Goal: Task Accomplishment & Management: Use online tool/utility

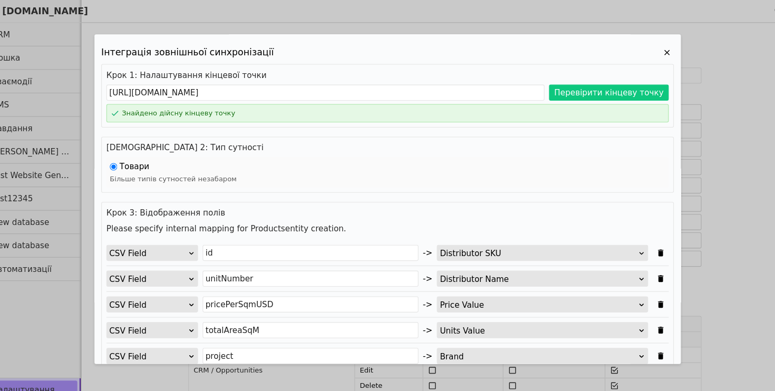
scroll to position [72, 0]
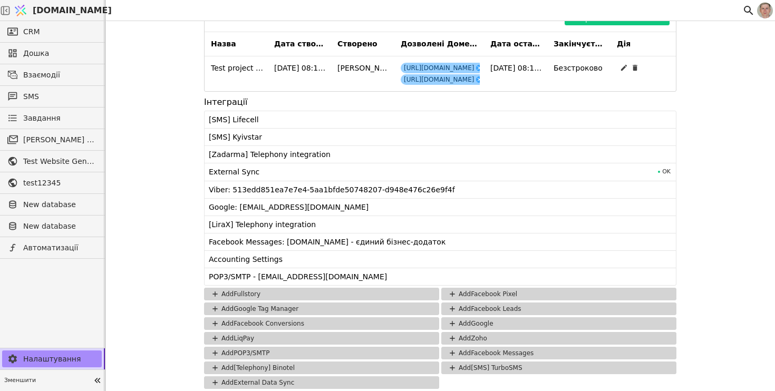
scroll to position [1062, 0]
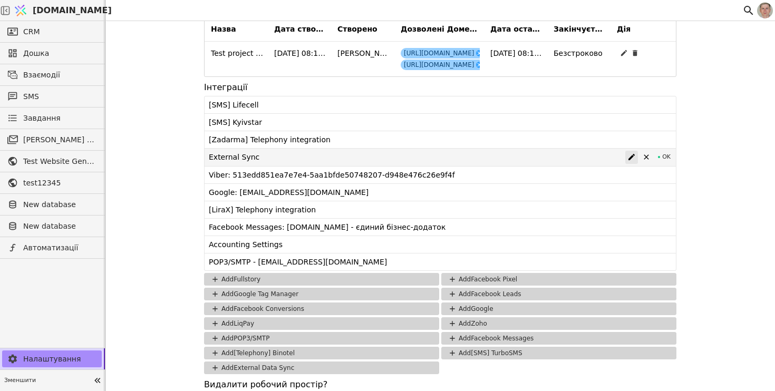
click at [630, 155] on icon at bounding box center [631, 157] width 8 height 8
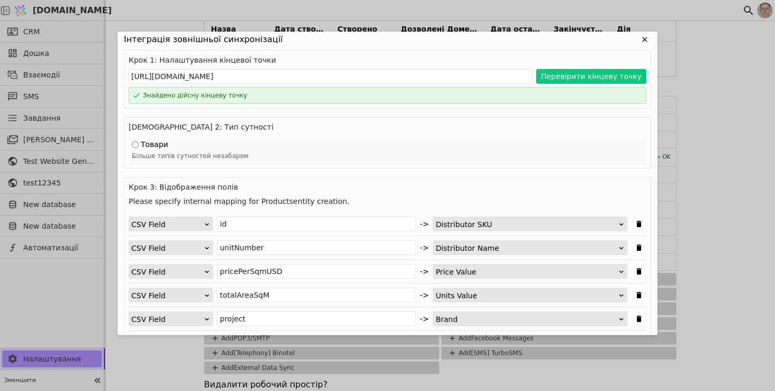
scroll to position [0, 0]
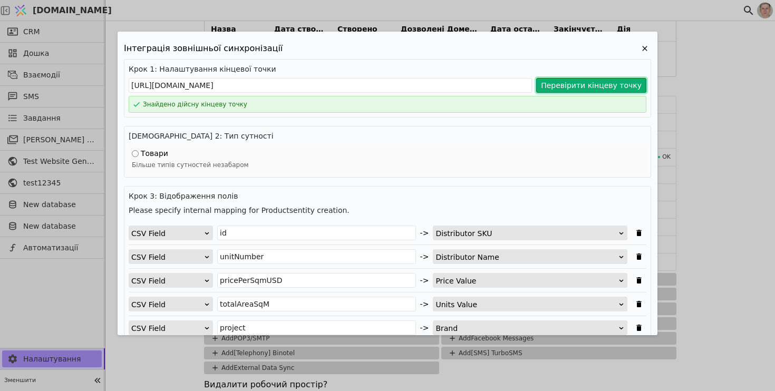
click at [571, 85] on button "Перевірити кінцеву точку" at bounding box center [591, 85] width 110 height 15
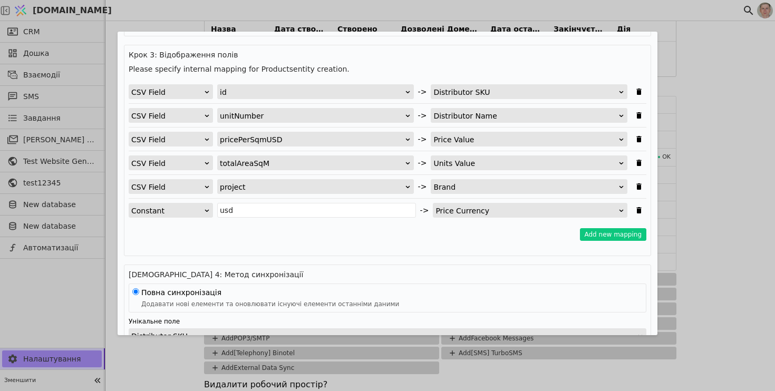
scroll to position [142, 0]
click at [128, 7] on div "Інтеграція зовнішньої синхронізації Крок 1: Налаштування кінцевої точки [URL][D…" at bounding box center [387, 195] width 775 height 391
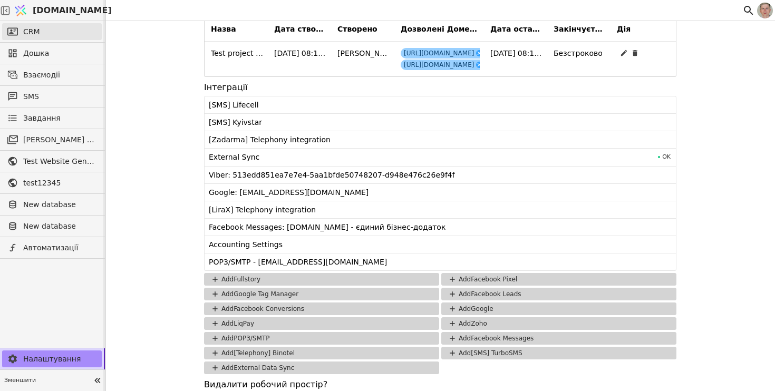
click at [54, 32] on link "CRM" at bounding box center [52, 31] width 100 height 17
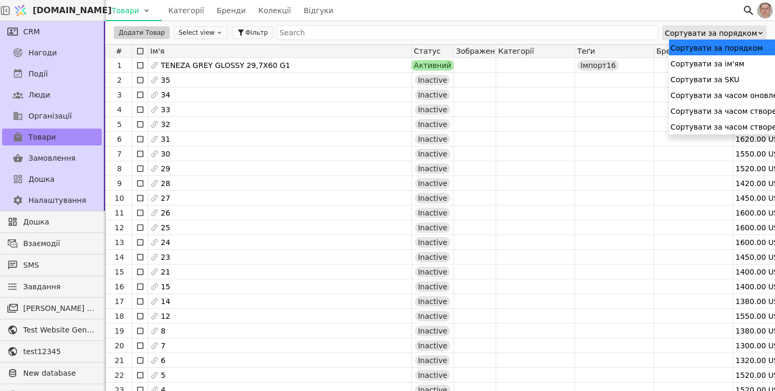
click at [730, 33] on div "Сортувати за порядком" at bounding box center [711, 33] width 92 height 15
click at [724, 121] on div "Сортувати за часом створення (спадання)" at bounding box center [753, 127] width 169 height 16
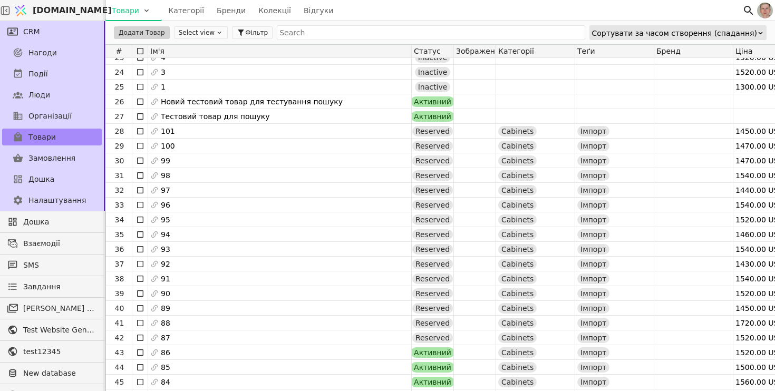
scroll to position [338, 0]
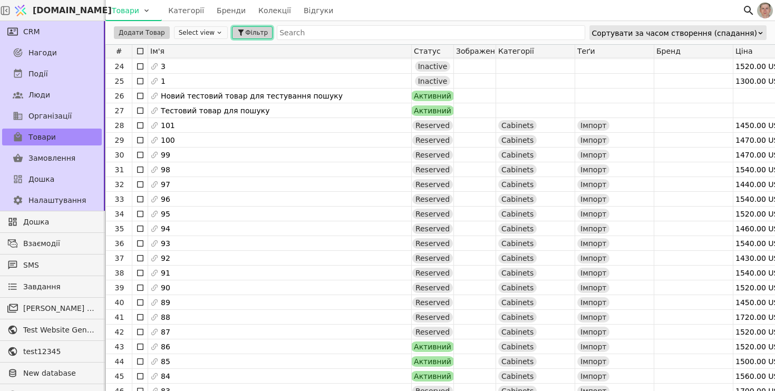
click at [245, 35] on span "Фільтр" at bounding box center [256, 32] width 23 height 9
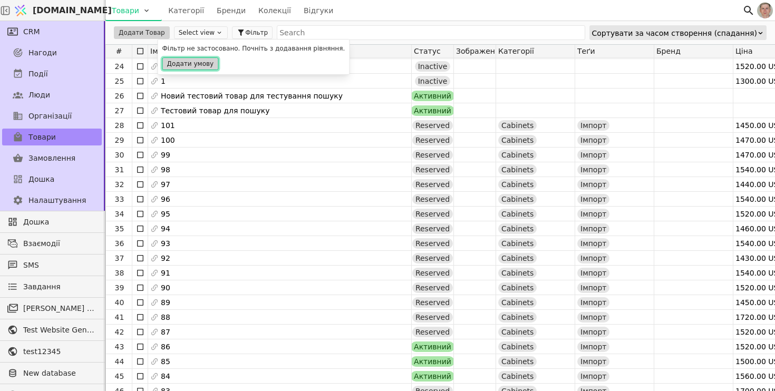
click at [201, 64] on button "Додати умову" at bounding box center [190, 63] width 56 height 13
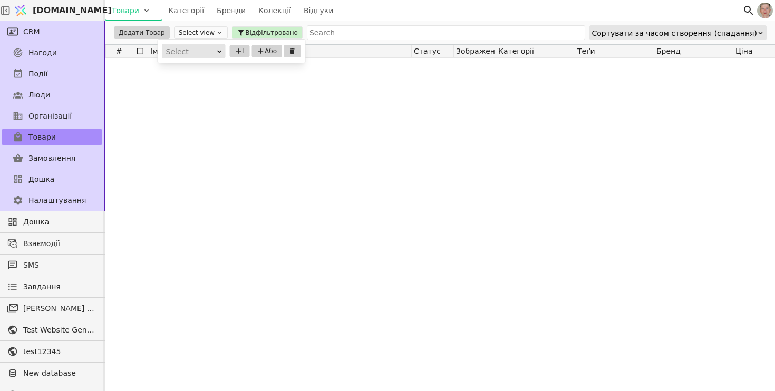
scroll to position [0, 0]
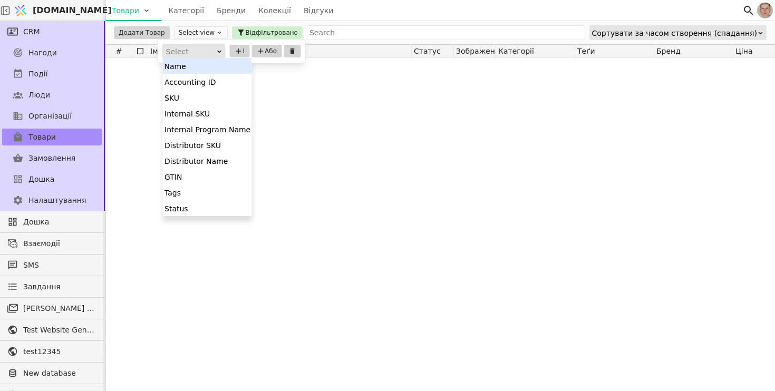
click at [190, 56] on div "Select" at bounding box center [190, 51] width 49 height 15
click at [233, 195] on div "Tags" at bounding box center [207, 192] width 89 height 16
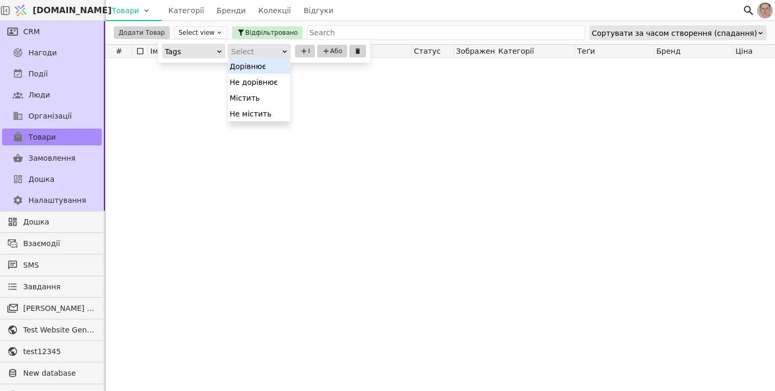
click at [267, 46] on div "Select" at bounding box center [255, 51] width 49 height 15
click at [261, 99] on div "Містить" at bounding box center [259, 98] width 62 height 16
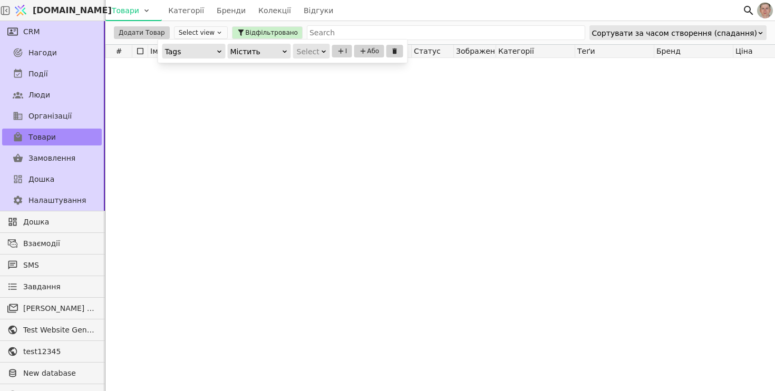
click at [317, 55] on div "Select" at bounding box center [308, 51] width 23 height 15
click at [324, 85] on div "Імпорт16" at bounding box center [320, 82] width 52 height 16
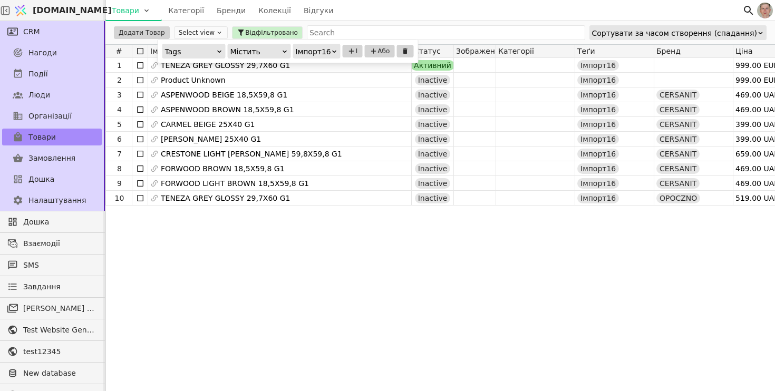
click at [409, 251] on div "1 TENEZA GREY GLOSSY 29,7X60 G1 Активний Імпорт16 999.00 EUR NCAX-A511 physical…" at bounding box center [702, 224] width 1194 height 333
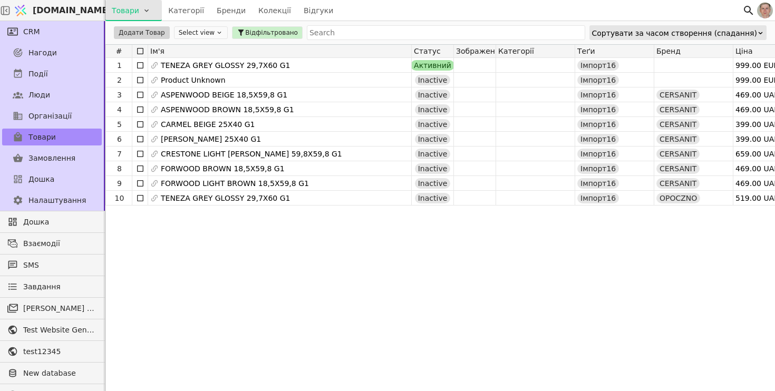
click at [130, 12] on html "[DOMAIN_NAME] Товари Категорії Бренди Колекції Відгуки CRM Нагоди Події Люди Ор…" at bounding box center [387, 195] width 775 height 391
click at [135, 35] on div "Імпортувати товари" at bounding box center [153, 32] width 91 height 17
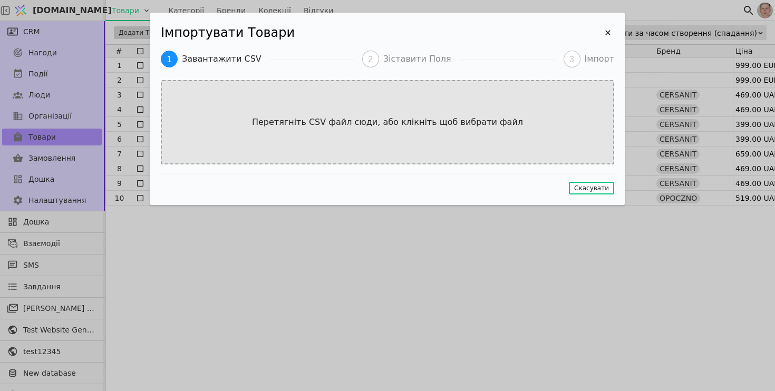
click at [309, 115] on div "Перетягніть CSV файл сюди, або клікніть щоб вибрати файл" at bounding box center [387, 122] width 453 height 84
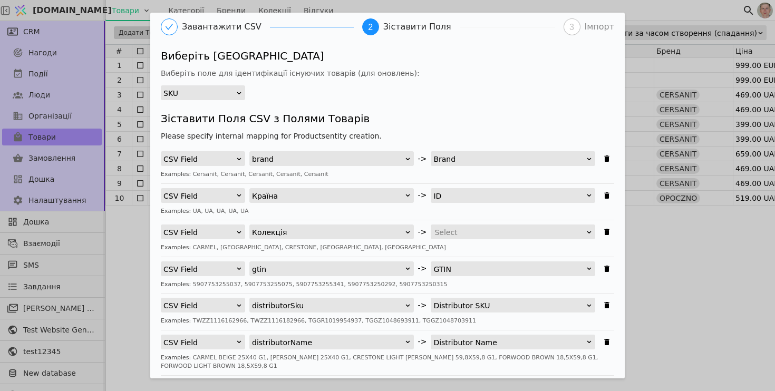
scroll to position [34, 0]
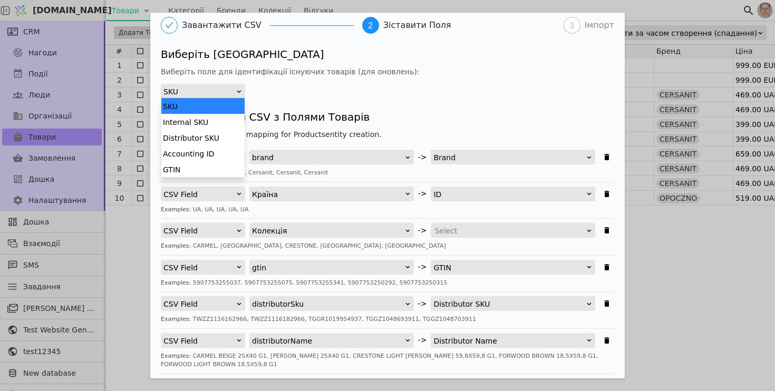
click at [213, 95] on div "SKU" at bounding box center [199, 91] width 72 height 15
click at [225, 133] on div "Distributor SKU" at bounding box center [202, 138] width 83 height 16
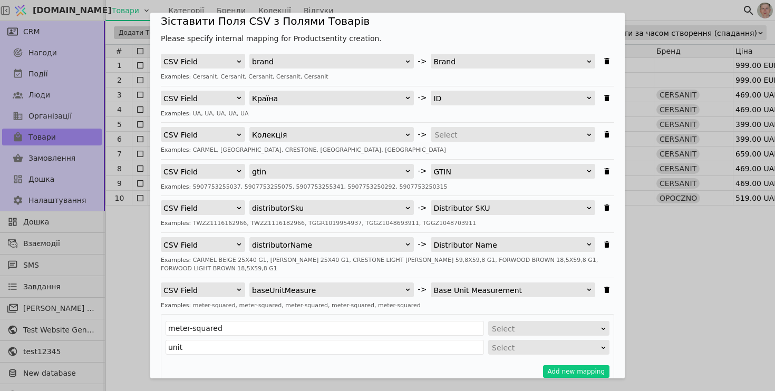
scroll to position [130, 0]
click at [609, 97] on icon "Імпортувати Товари" at bounding box center [606, 97] width 8 height 8
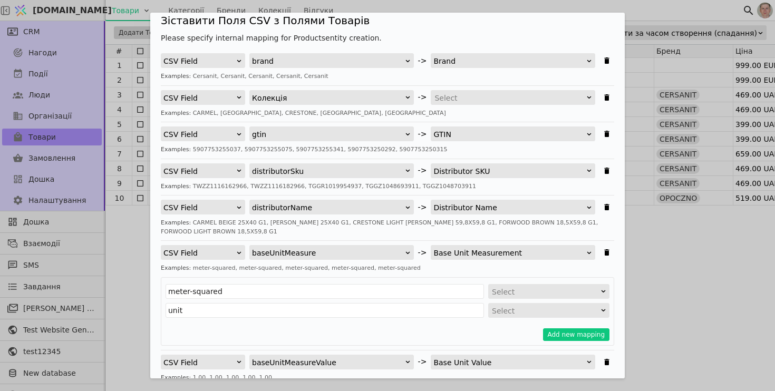
click at [540, 97] on div "Select" at bounding box center [509, 98] width 150 height 15
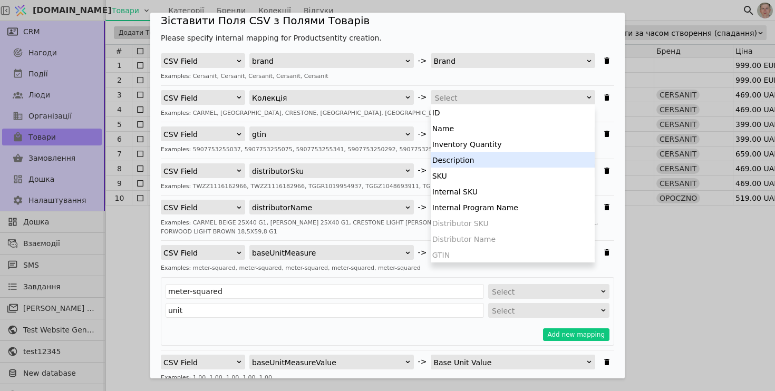
click at [504, 160] on div "Description" at bounding box center [513, 160] width 164 height 16
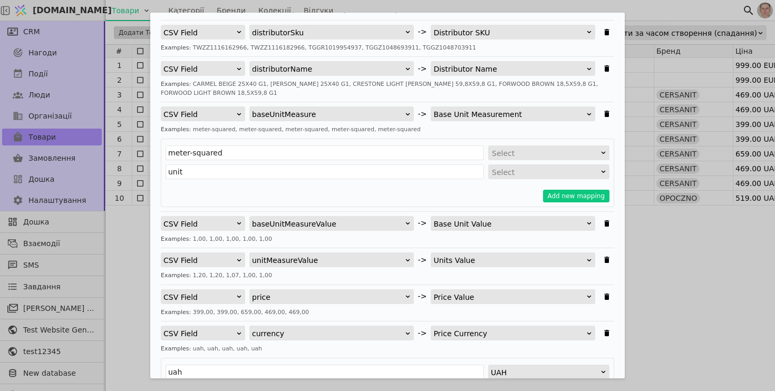
scroll to position [270, 0]
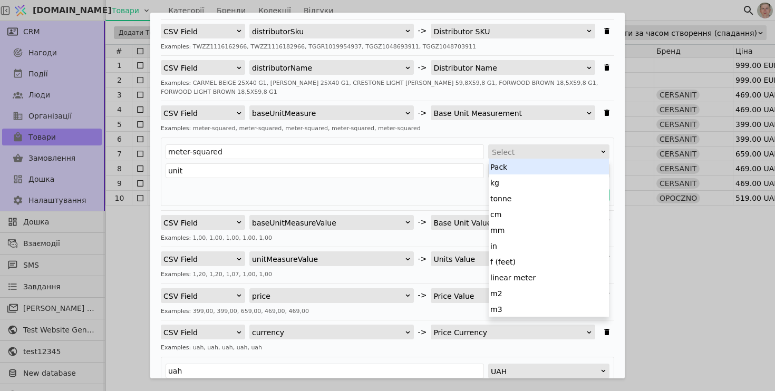
click at [543, 156] on div "Select" at bounding box center [545, 152] width 107 height 15
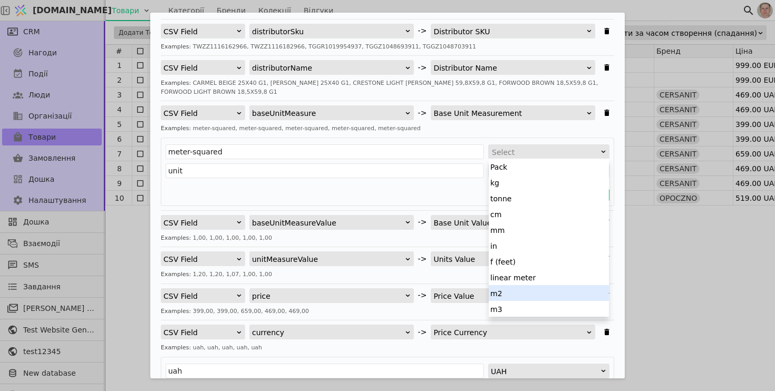
click at [537, 290] on div "m2" at bounding box center [549, 293] width 120 height 16
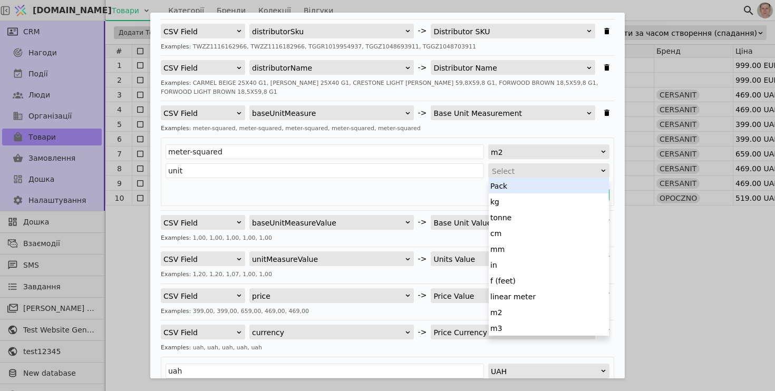
click at [551, 173] on div "Select" at bounding box center [545, 171] width 107 height 15
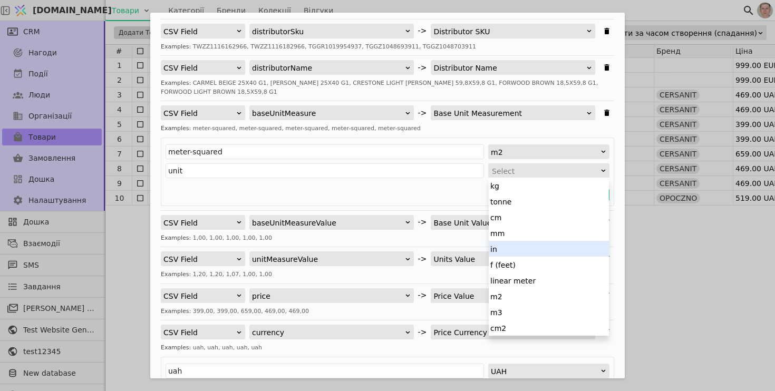
scroll to position [0, 0]
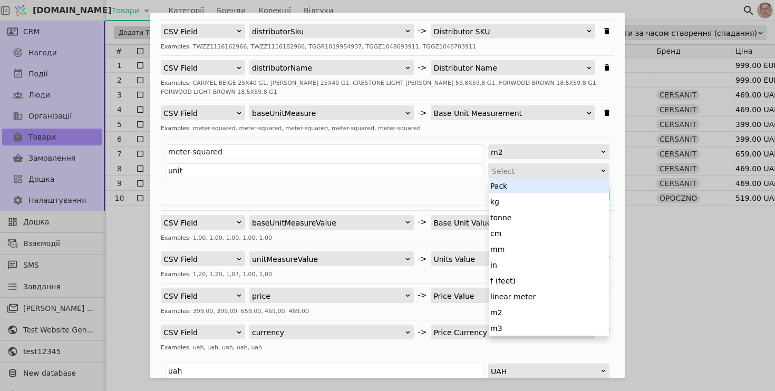
click at [539, 181] on div "Pack" at bounding box center [549, 186] width 120 height 16
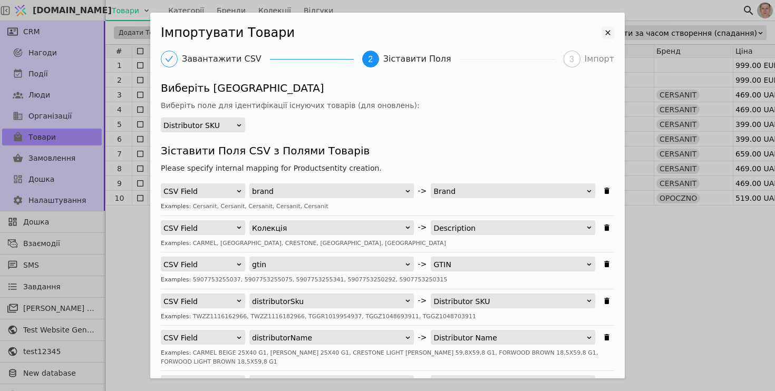
click at [607, 29] on icon "Імпортувати Товари" at bounding box center [607, 32] width 13 height 13
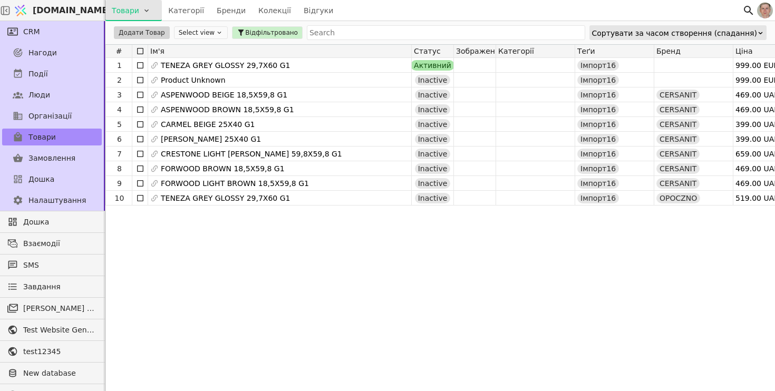
click at [142, 9] on html "[DOMAIN_NAME] Товари Категорії Бренди Колекції Відгуки CRM Нагоди Події Люди Ор…" at bounding box center [387, 195] width 775 height 391
click at [143, 28] on div "Імпортувати товари" at bounding box center [153, 32] width 91 height 17
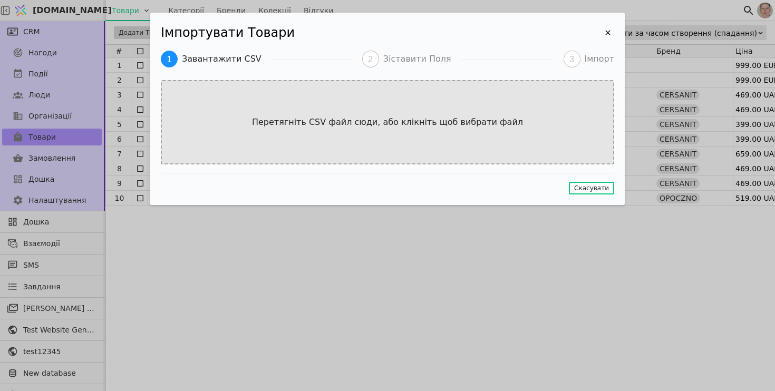
click at [365, 103] on div "Перетягніть CSV файл сюди, або клікніть щоб вибрати файл" at bounding box center [387, 122] width 453 height 84
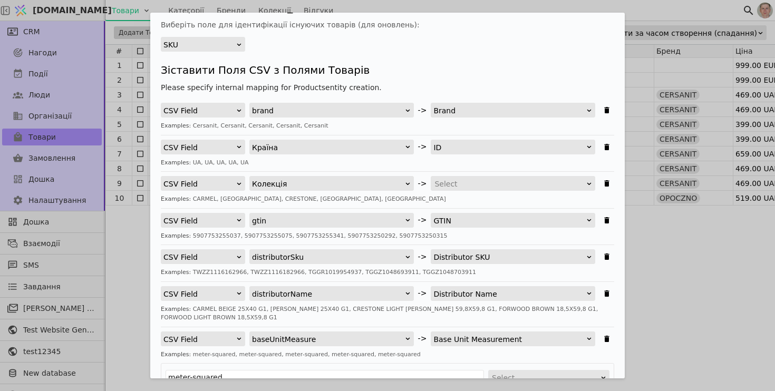
scroll to position [76, 0]
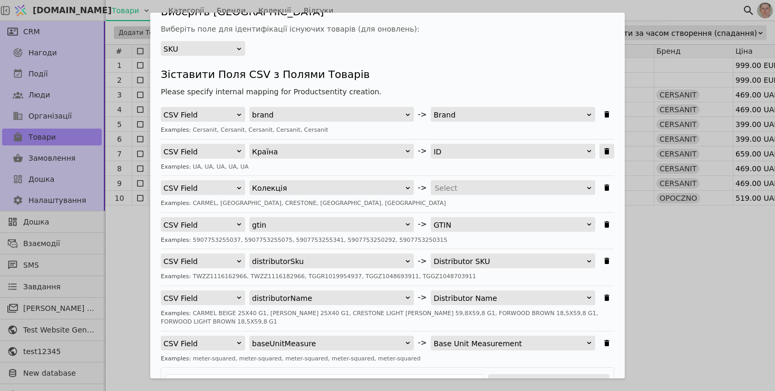
click at [606, 151] on icon "Імпортувати Товари" at bounding box center [606, 151] width 5 height 6
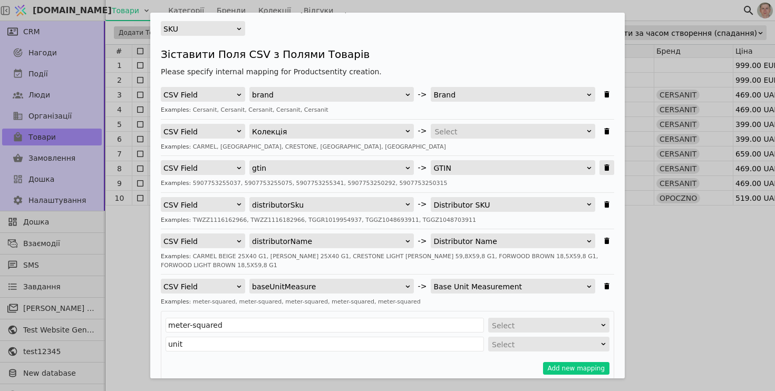
scroll to position [99, 0]
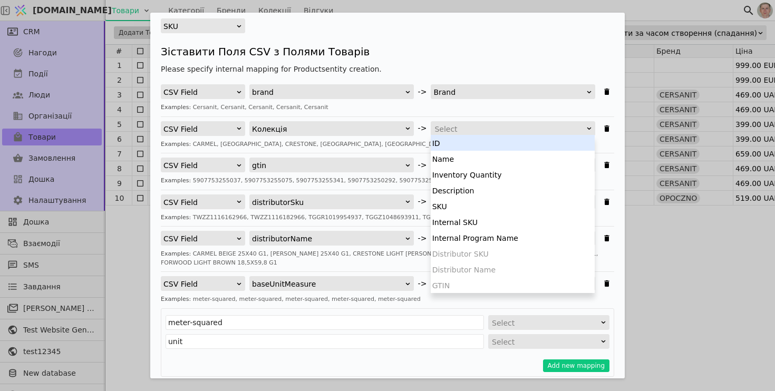
click at [509, 124] on div "Select" at bounding box center [509, 129] width 150 height 15
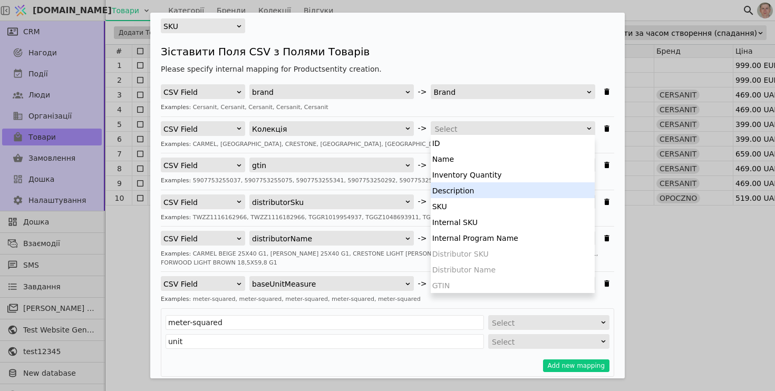
click at [509, 197] on div "Description" at bounding box center [513, 190] width 164 height 16
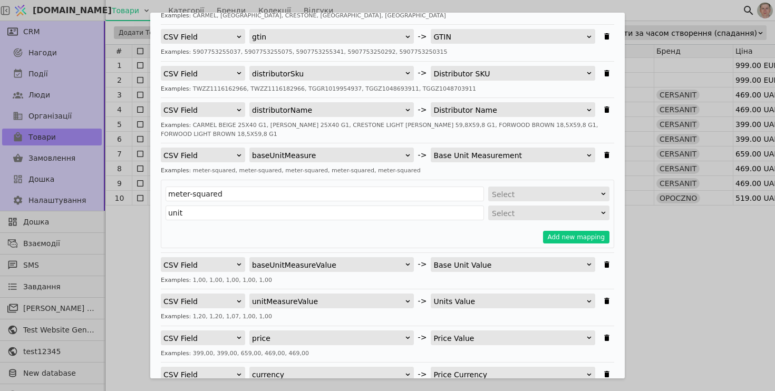
scroll to position [229, 0]
click at [539, 199] on body "[DOMAIN_NAME] Товари Категорії Бренди Колекції Відгуки CRM Нагоди Події Люди Ор…" at bounding box center [387, 195] width 775 height 391
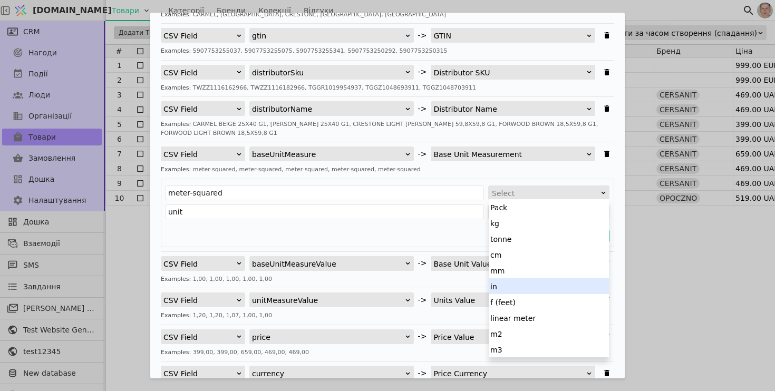
scroll to position [16, 0]
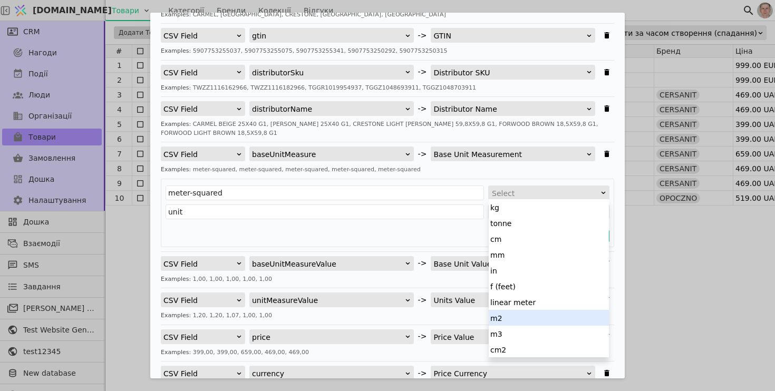
click at [521, 319] on div "m2" at bounding box center [549, 318] width 120 height 16
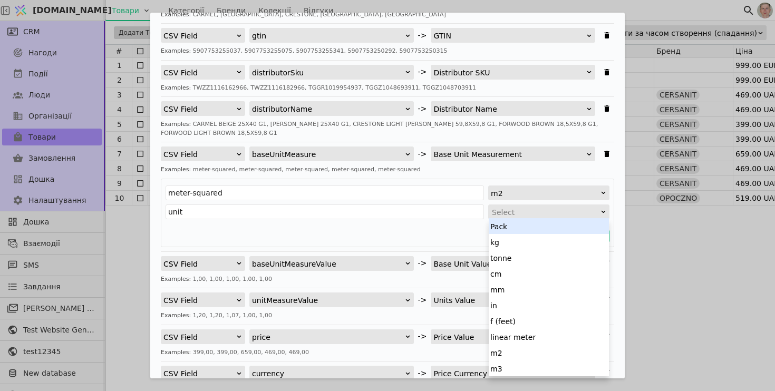
click at [544, 215] on div "Select" at bounding box center [545, 212] width 107 height 15
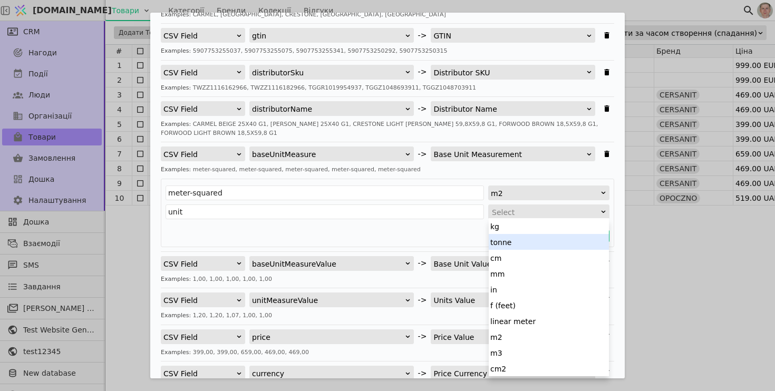
scroll to position [0, 0]
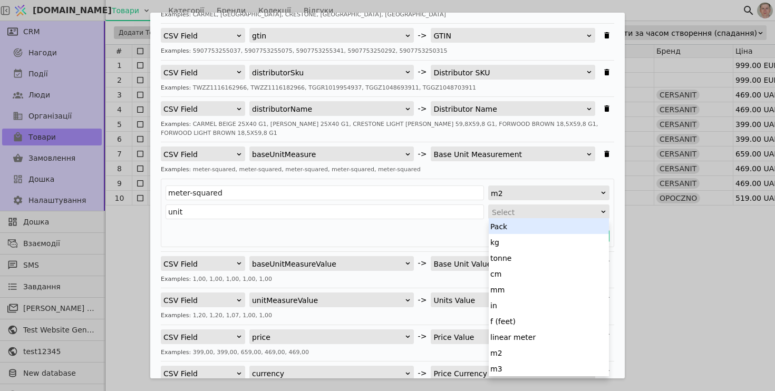
click at [548, 227] on div "Pack" at bounding box center [549, 226] width 120 height 16
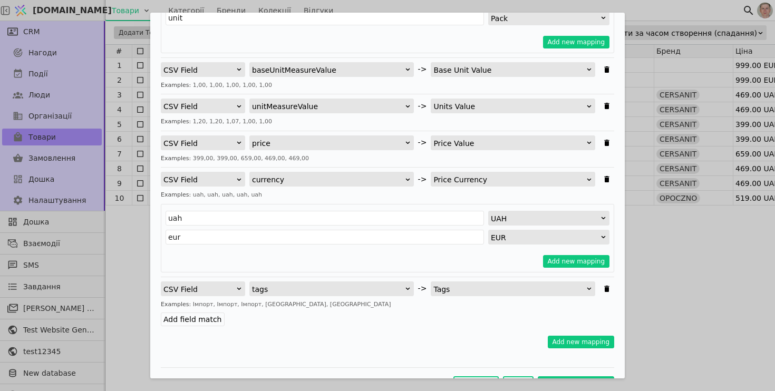
scroll to position [444, 0]
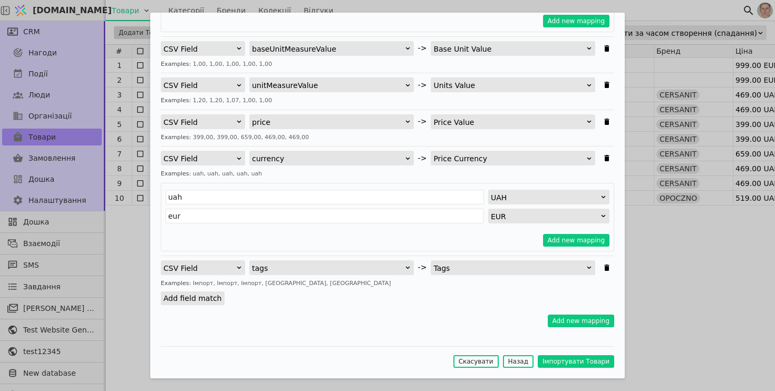
click at [211, 303] on label "Add field match" at bounding box center [193, 298] width 64 height 14
click at [0, 0] on input "Add field match" at bounding box center [0, 0] width 0 height 0
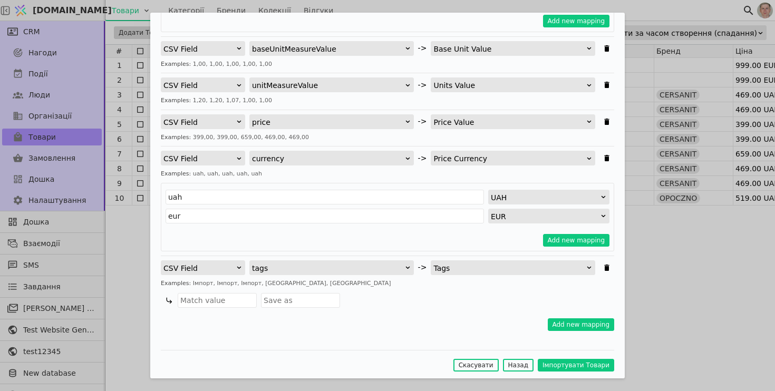
click at [284, 284] on div "Examples: Імпорт, Імпорт, Імпорт, [GEOGRAPHIC_DATA], [GEOGRAPHIC_DATA]" at bounding box center [387, 283] width 453 height 9
click at [324, 282] on div "Examples: Імпорт, Імпорт, Імпорт, [GEOGRAPHIC_DATA], [GEOGRAPHIC_DATA]" at bounding box center [387, 283] width 453 height 9
click at [286, 284] on div "Examples: Імпорт, Імпорт, Імпорт, [GEOGRAPHIC_DATA], [GEOGRAPHIC_DATA]" at bounding box center [387, 283] width 453 height 9
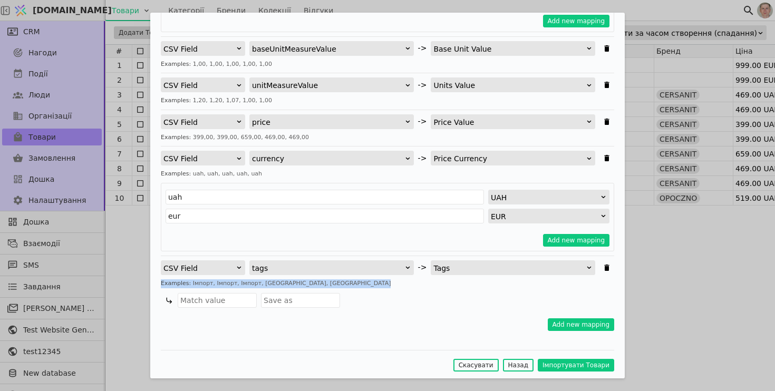
click at [286, 284] on div "Examples: Імпорт, Імпорт, Імпорт, [GEOGRAPHIC_DATA], [GEOGRAPHIC_DATA]" at bounding box center [387, 283] width 453 height 9
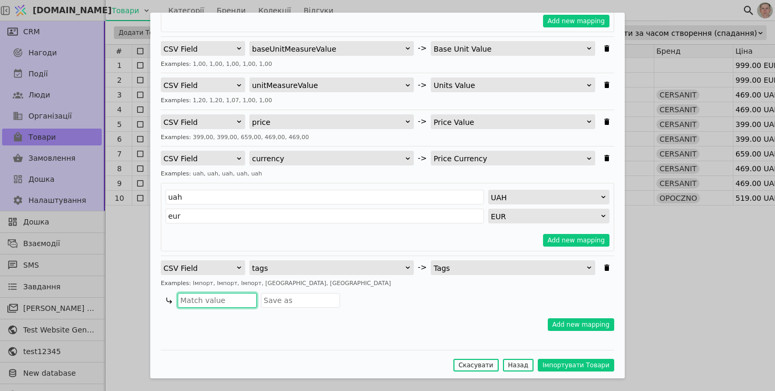
click at [224, 301] on input "Імпортувати Товари" at bounding box center [217, 300] width 79 height 15
paste input "Імпорт"
type input "Імпорт"
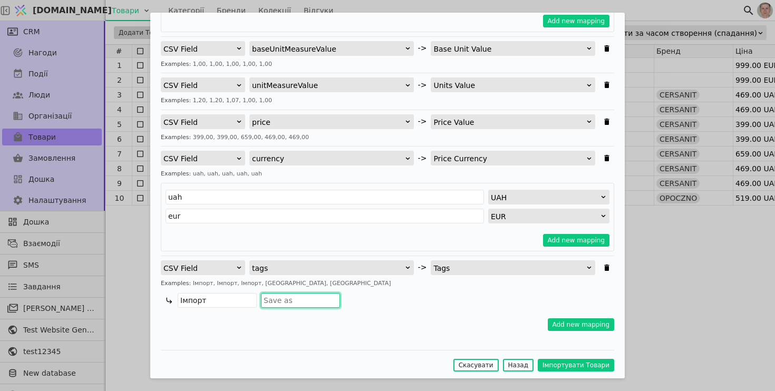
click at [289, 301] on input "Імпортувати Товари" at bounding box center [300, 300] width 79 height 15
paste input "Імпорт"
type input "Імпорт17"
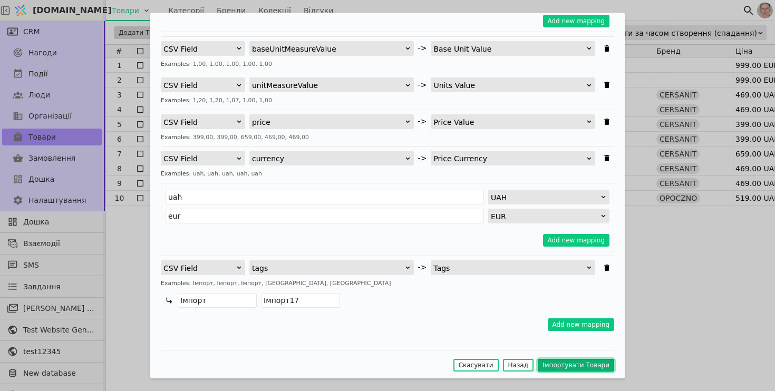
click at [564, 365] on button "Імпортувати Товари" at bounding box center [576, 365] width 76 height 13
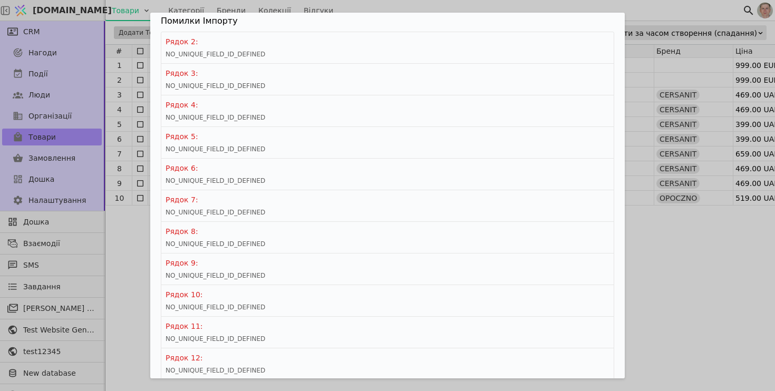
scroll to position [196, 0]
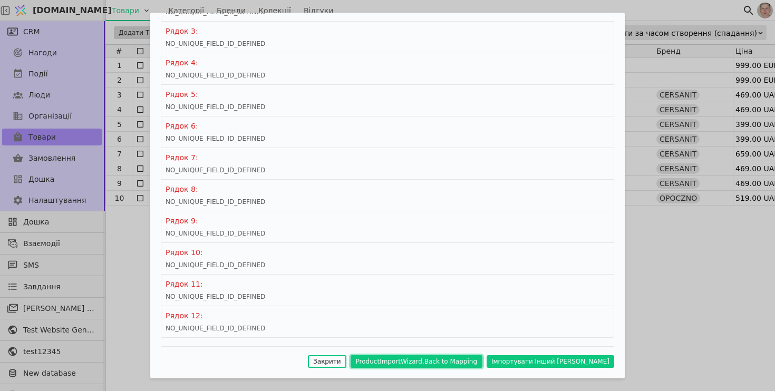
click at [440, 362] on button "ProductImportWizard.Back to Mapping" at bounding box center [416, 361] width 132 height 13
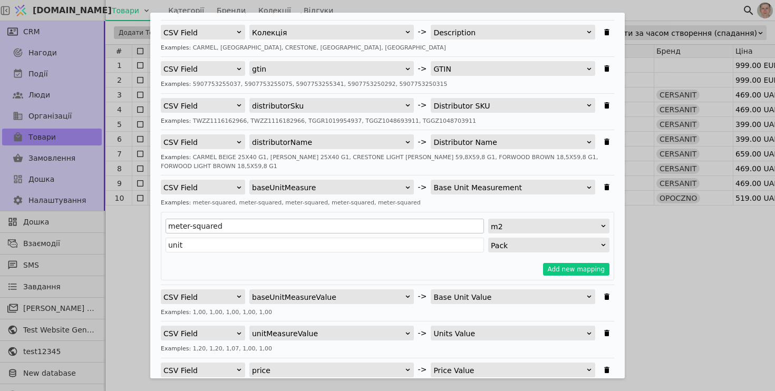
scroll to position [0, 0]
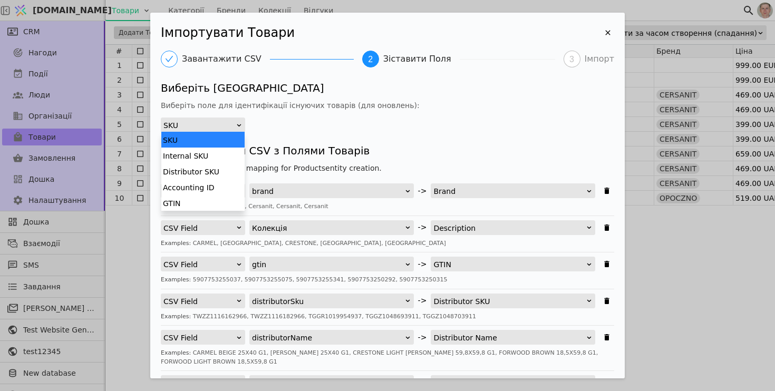
click at [237, 124] on icon "Імпортувати Товари" at bounding box center [239, 125] width 7 height 7
click at [231, 169] on div "Distributor SKU" at bounding box center [202, 171] width 83 height 16
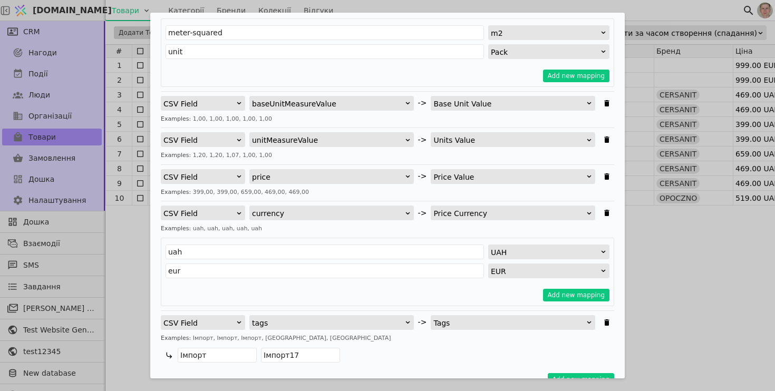
scroll to position [447, 0]
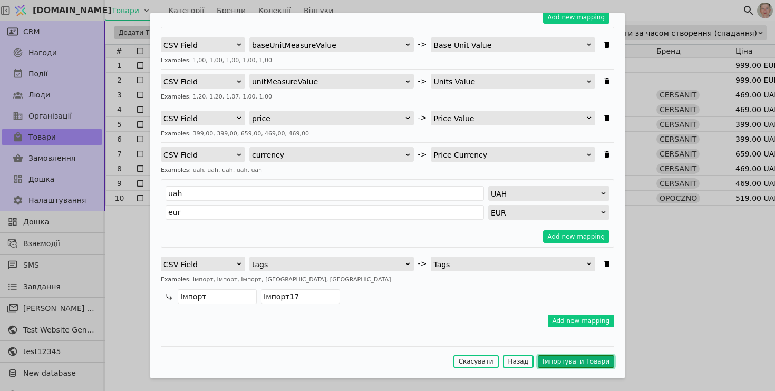
click at [560, 363] on button "Імпортувати Товари" at bounding box center [576, 361] width 76 height 13
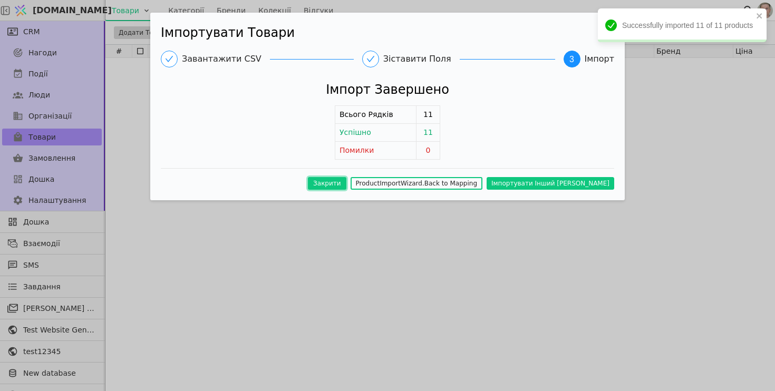
click at [346, 181] on button "Закрити" at bounding box center [327, 183] width 38 height 13
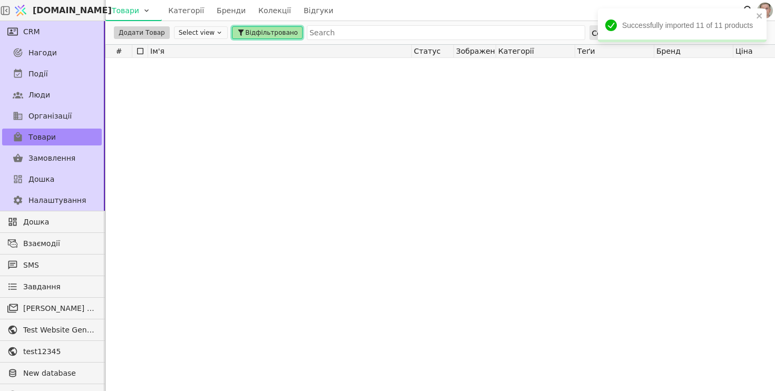
click at [264, 34] on span "Відфільтровано" at bounding box center [271, 32] width 53 height 9
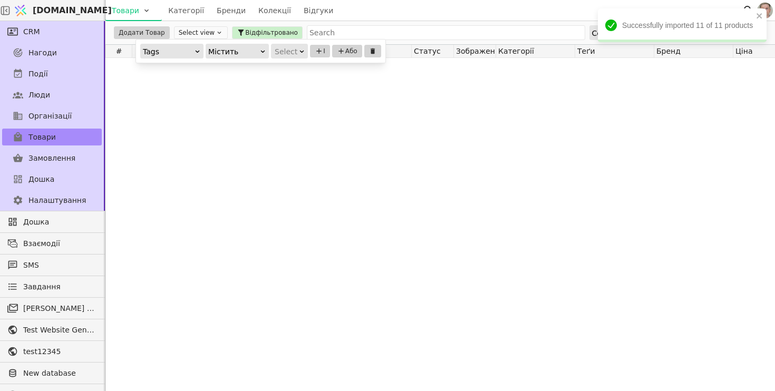
click at [290, 50] on div "Select" at bounding box center [286, 51] width 23 height 15
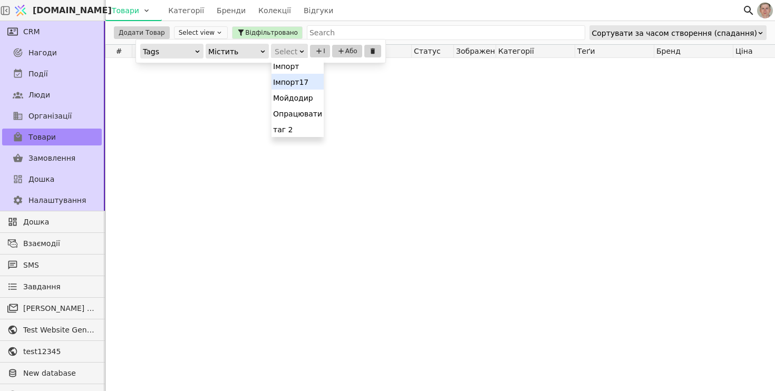
click at [288, 77] on div "Імпорт17" at bounding box center [297, 82] width 52 height 16
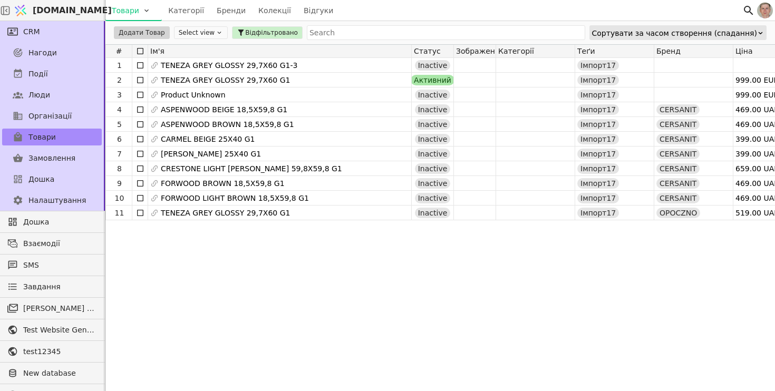
click at [427, 284] on div "1 TENEZA GREY GLOSSY 29,7X60 G1-3 Inactive Імпорт17 NCAX-A512 physical unit [DA…" at bounding box center [702, 224] width 1194 height 333
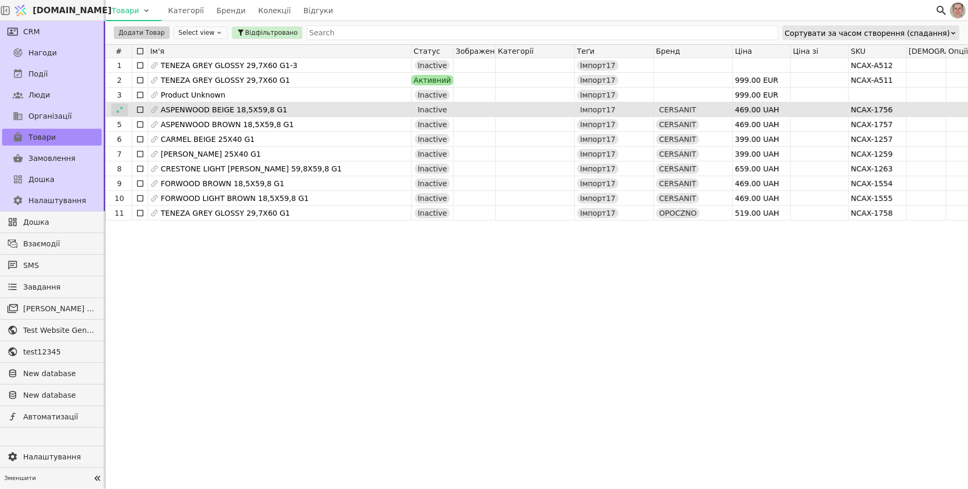
click at [119, 109] on icon at bounding box center [119, 109] width 7 height 7
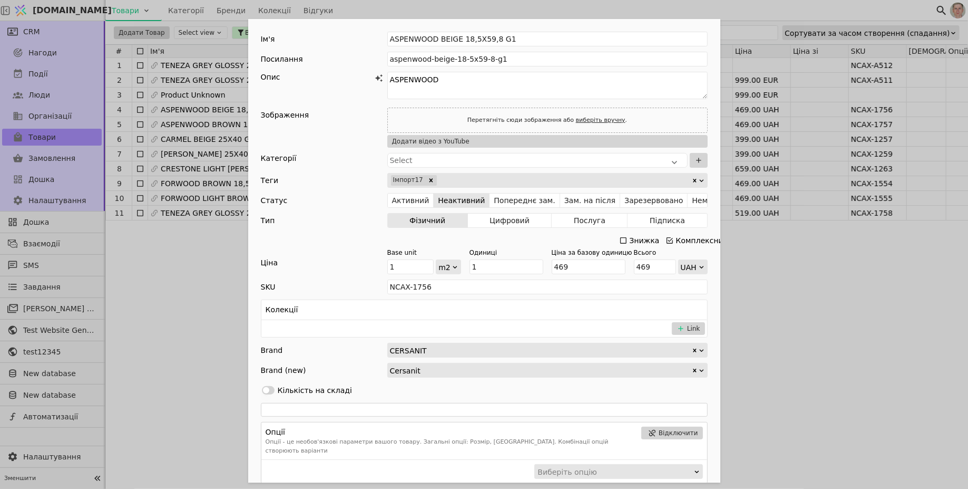
click at [204, 312] on div "Ім'я ASPENWOOD BEIGE 18,5X59,8 G1 Посилання aspenwood-beige-18-5x59-8-g1 Опис A…" at bounding box center [484, 244] width 968 height 489
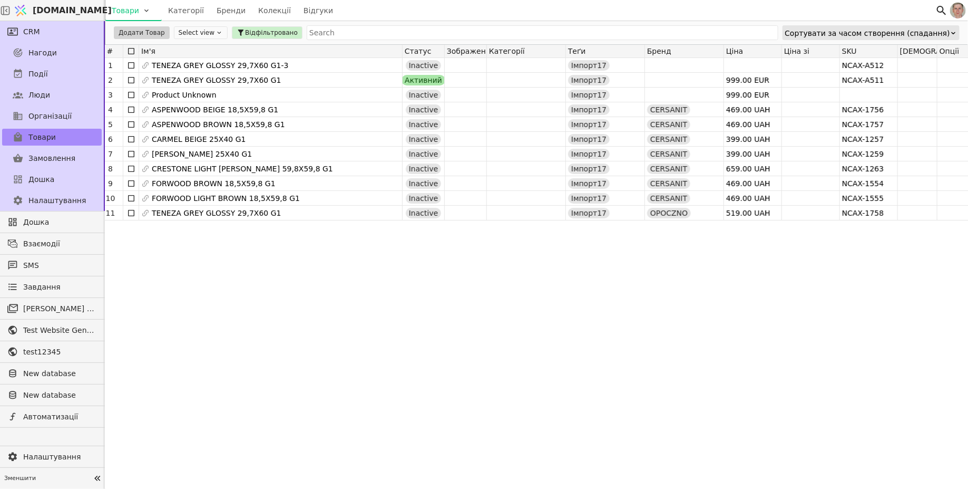
scroll to position [0, 8]
click at [62, 391] on div at bounding box center [52, 436] width 105 height 18
click at [62, 391] on span "Налаштування" at bounding box center [59, 456] width 73 height 11
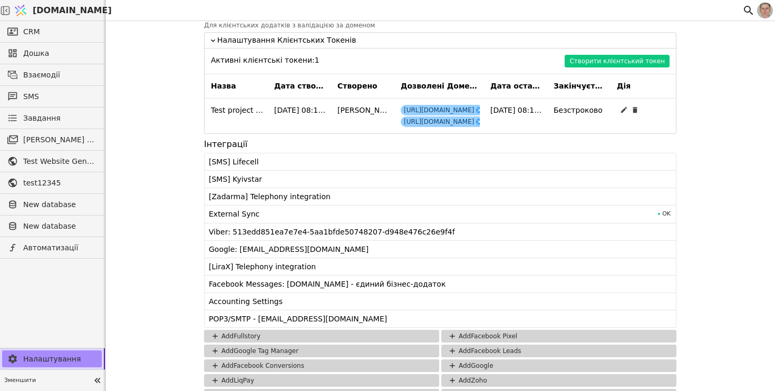
scroll to position [1084, 0]
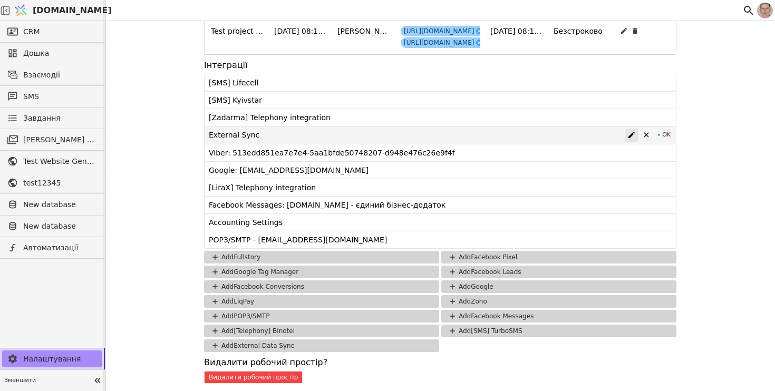
click at [633, 133] on icon at bounding box center [631, 135] width 8 height 8
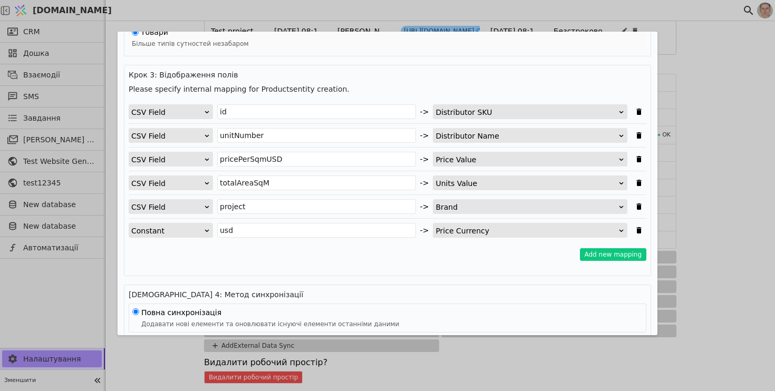
scroll to position [1, 0]
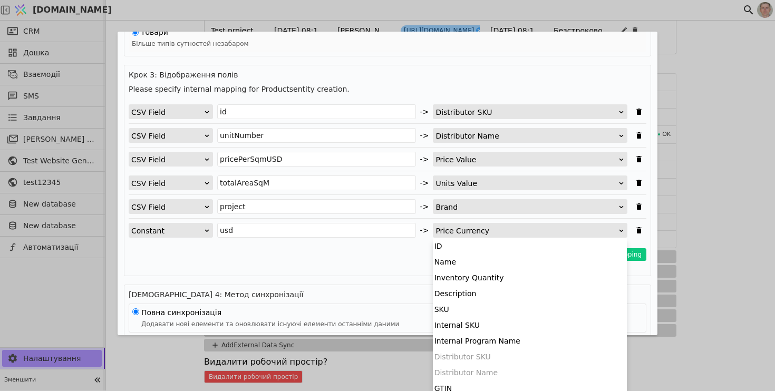
click at [464, 226] on div "Price Currency" at bounding box center [526, 230] width 182 height 15
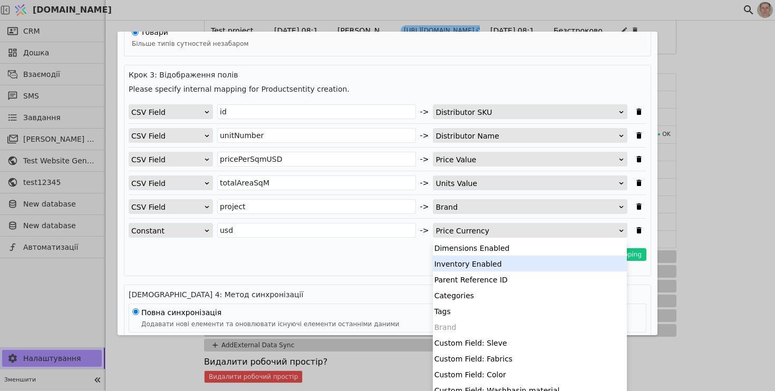
scroll to position [289, 0]
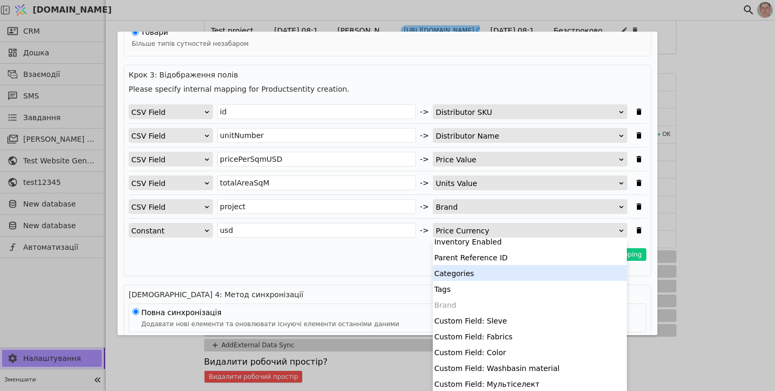
click at [374, 255] on div "Add new mapping" at bounding box center [388, 254] width 518 height 13
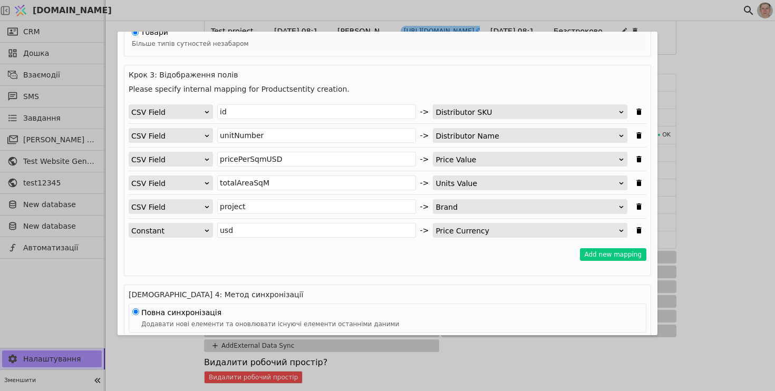
scroll to position [196, 0]
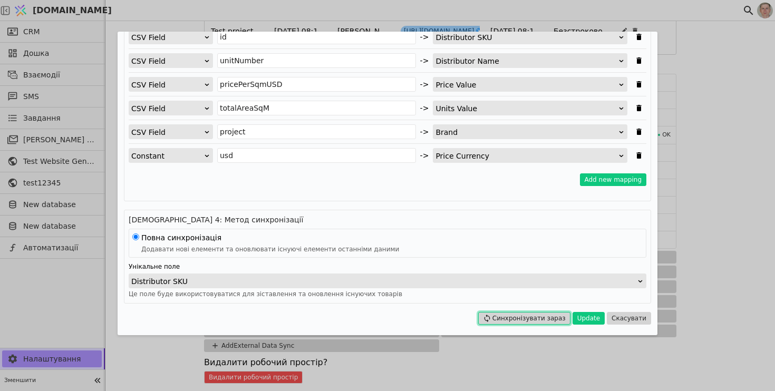
click at [536, 317] on button "Синхронізувати зараз" at bounding box center [524, 318] width 92 height 13
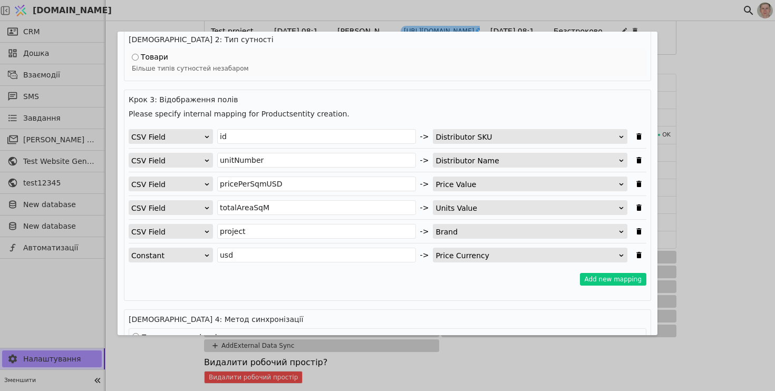
scroll to position [0, 0]
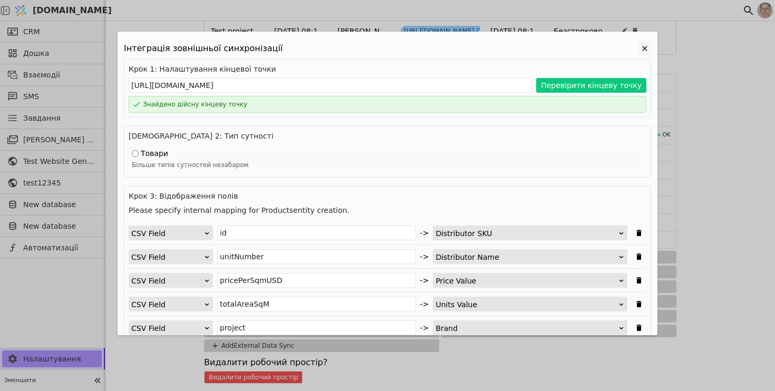
click at [644, 50] on icon "Edit Project" at bounding box center [644, 48] width 13 height 13
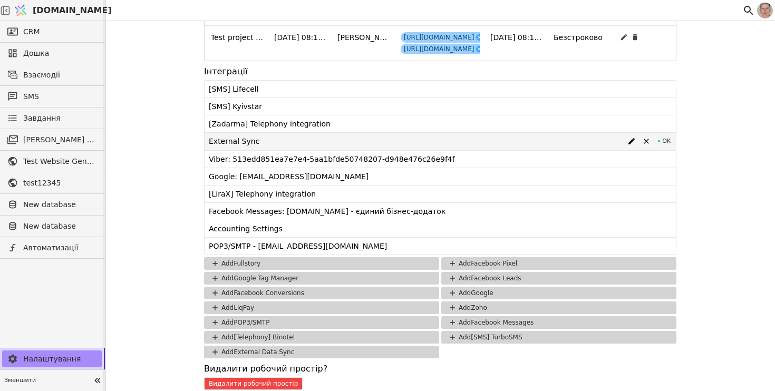
scroll to position [1077, 0]
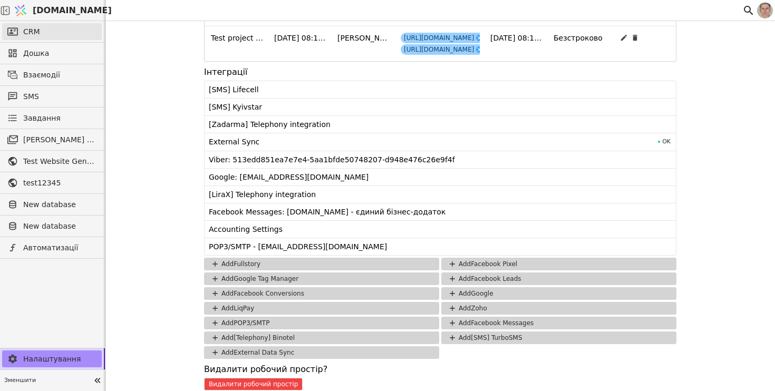
click at [77, 26] on link "CRM" at bounding box center [52, 31] width 100 height 17
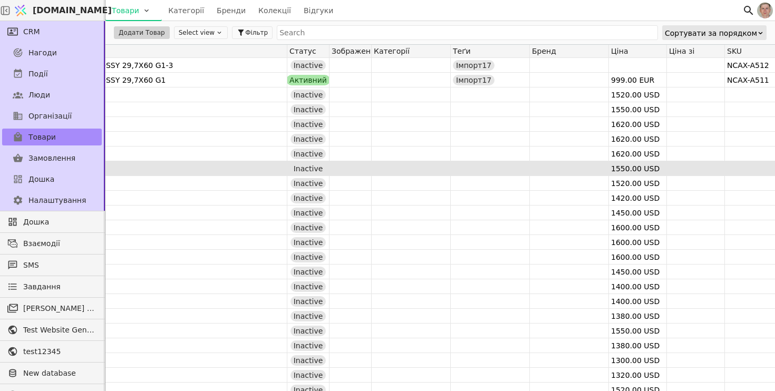
scroll to position [0, 96]
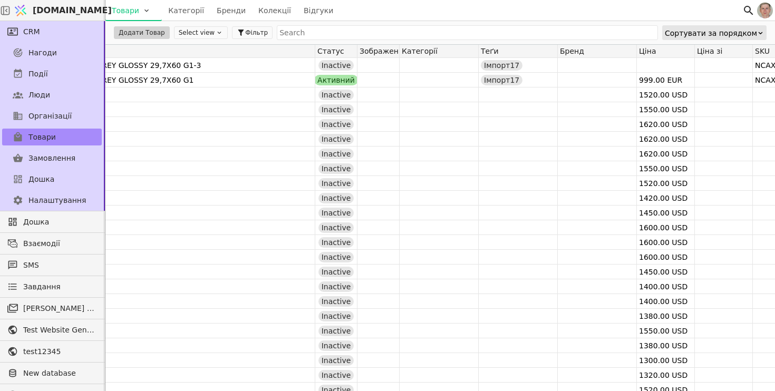
click at [205, 33] on button "Select view" at bounding box center [201, 32] width 54 height 13
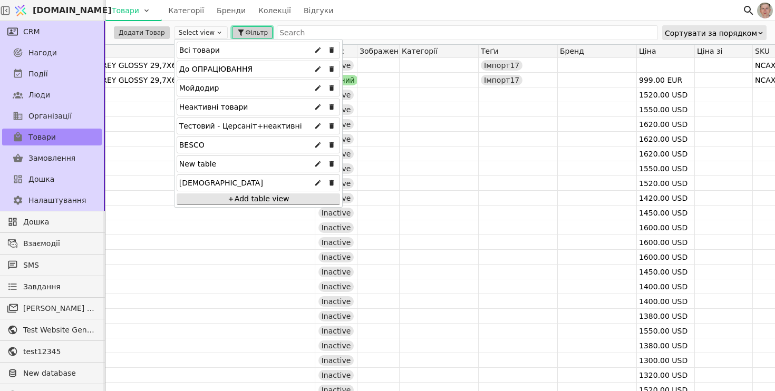
click at [245, 30] on span "Фільтр" at bounding box center [256, 32] width 23 height 9
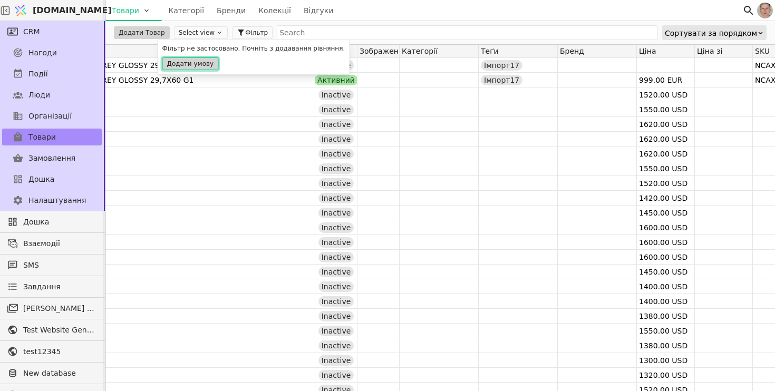
click at [189, 61] on button "Додати умову" at bounding box center [190, 63] width 56 height 13
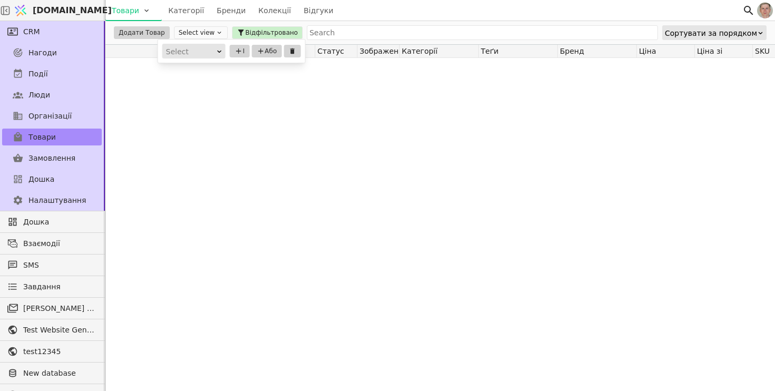
click at [207, 48] on div "Select" at bounding box center [190, 51] width 49 height 15
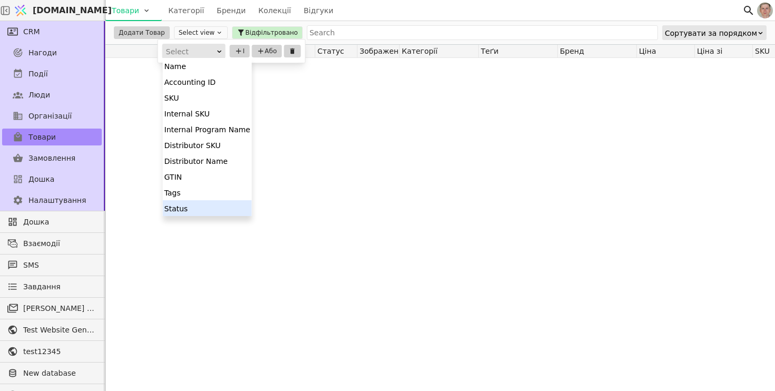
scroll to position [95, 0]
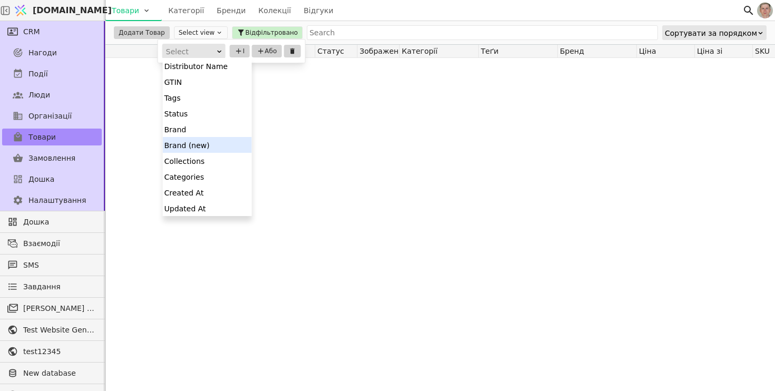
click at [208, 144] on div "Brand (new)" at bounding box center [207, 145] width 89 height 16
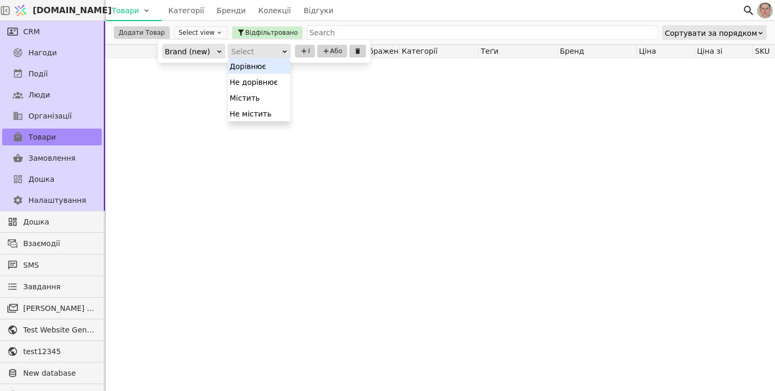
click at [258, 55] on div "Select" at bounding box center [255, 51] width 49 height 15
click at [252, 95] on div "Містить" at bounding box center [259, 98] width 62 height 16
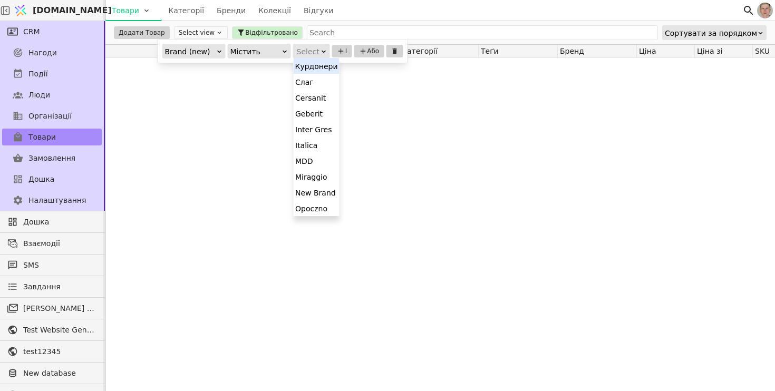
click at [301, 54] on div "Select" at bounding box center [308, 51] width 23 height 15
click at [315, 64] on div "Курдонери" at bounding box center [317, 66] width 46 height 16
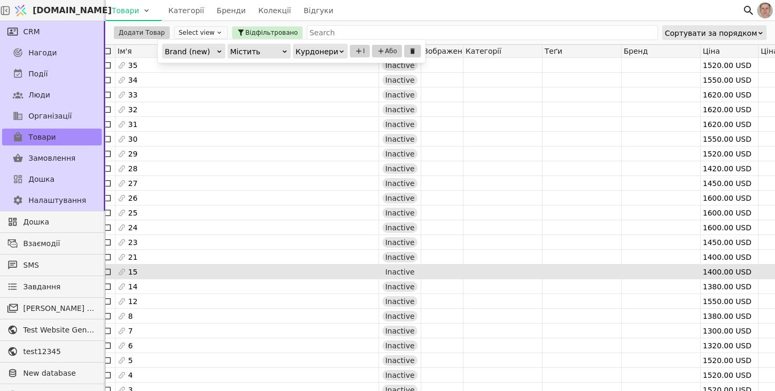
scroll to position [0, 0]
